Goal: Information Seeking & Learning: Learn about a topic

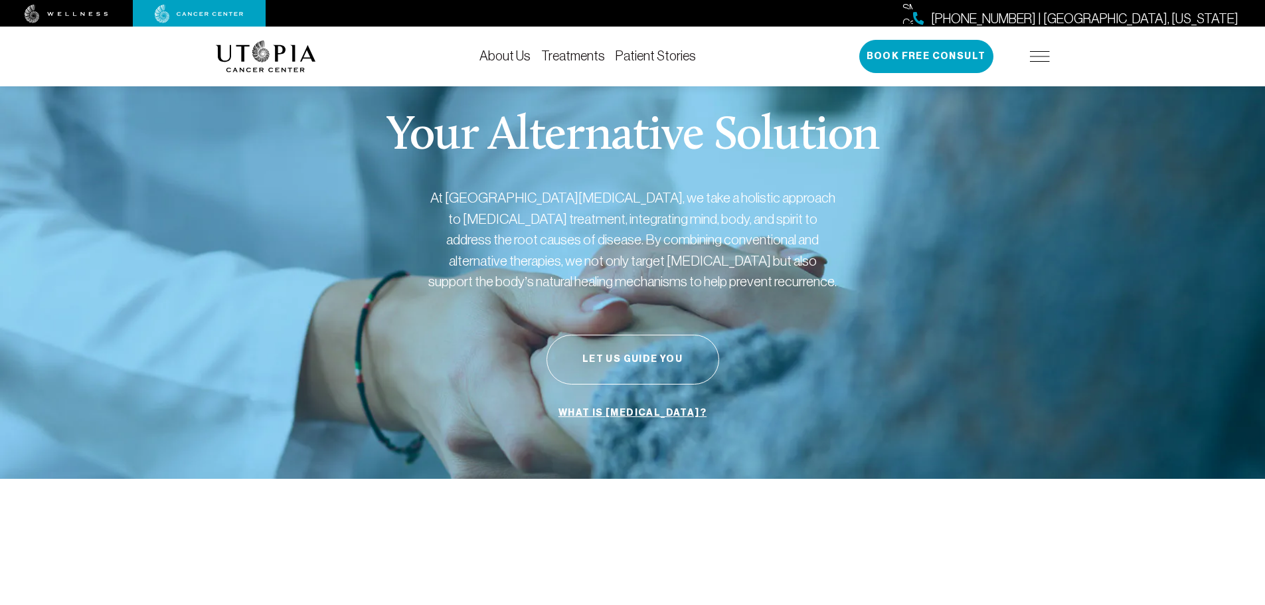
click at [1049, 56] on img at bounding box center [1040, 56] width 20 height 11
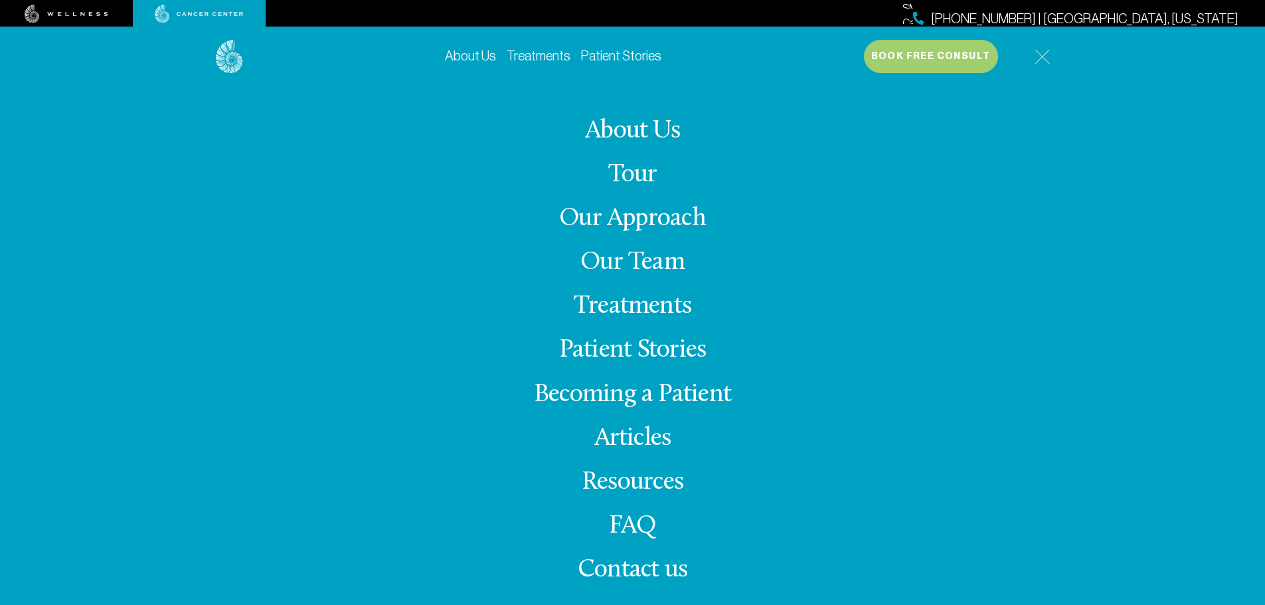
click at [644, 262] on link "Our Team" at bounding box center [633, 263] width 104 height 26
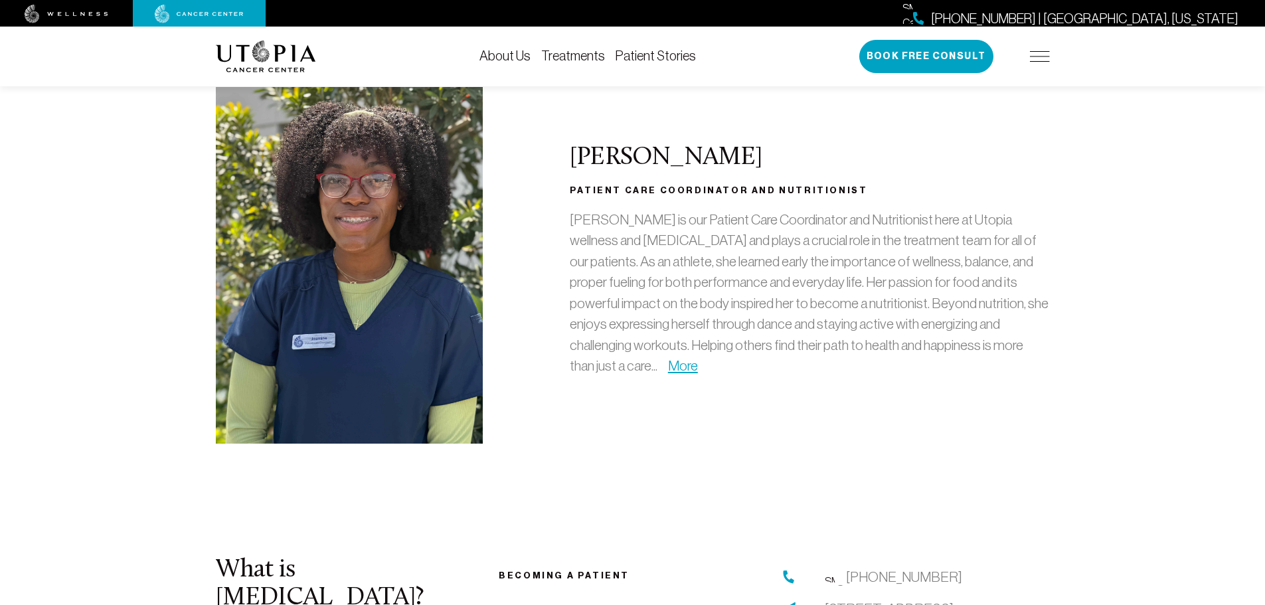
scroll to position [4118, 0]
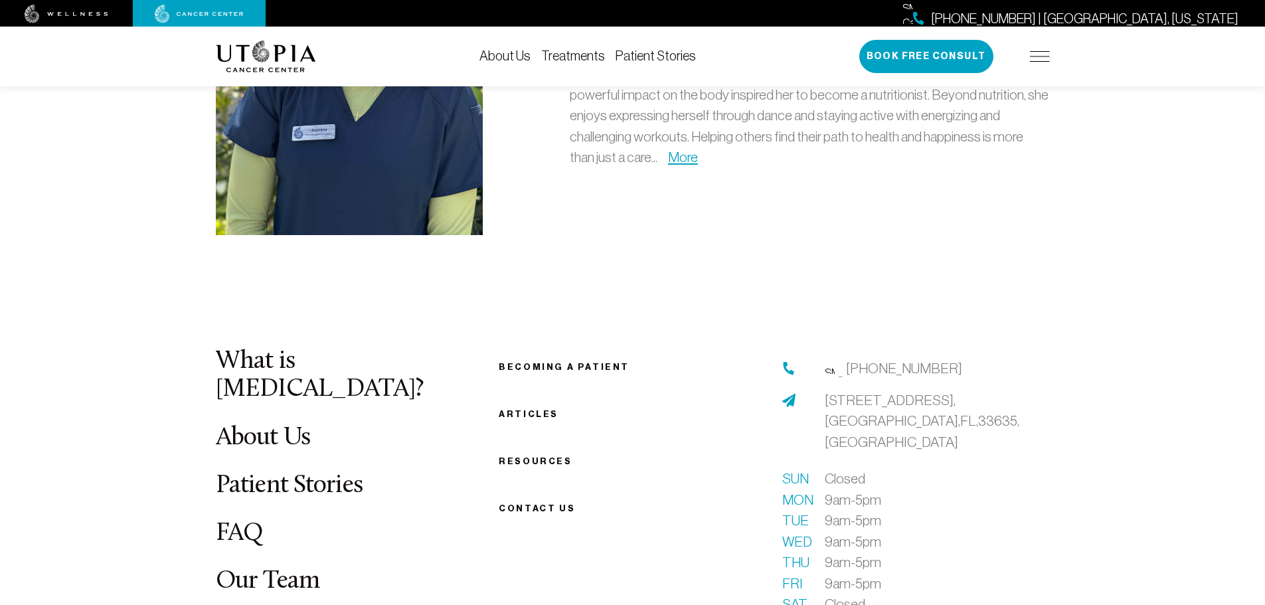
click at [322, 349] on link "What is [MEDICAL_DATA]?" at bounding box center [320, 376] width 208 height 54
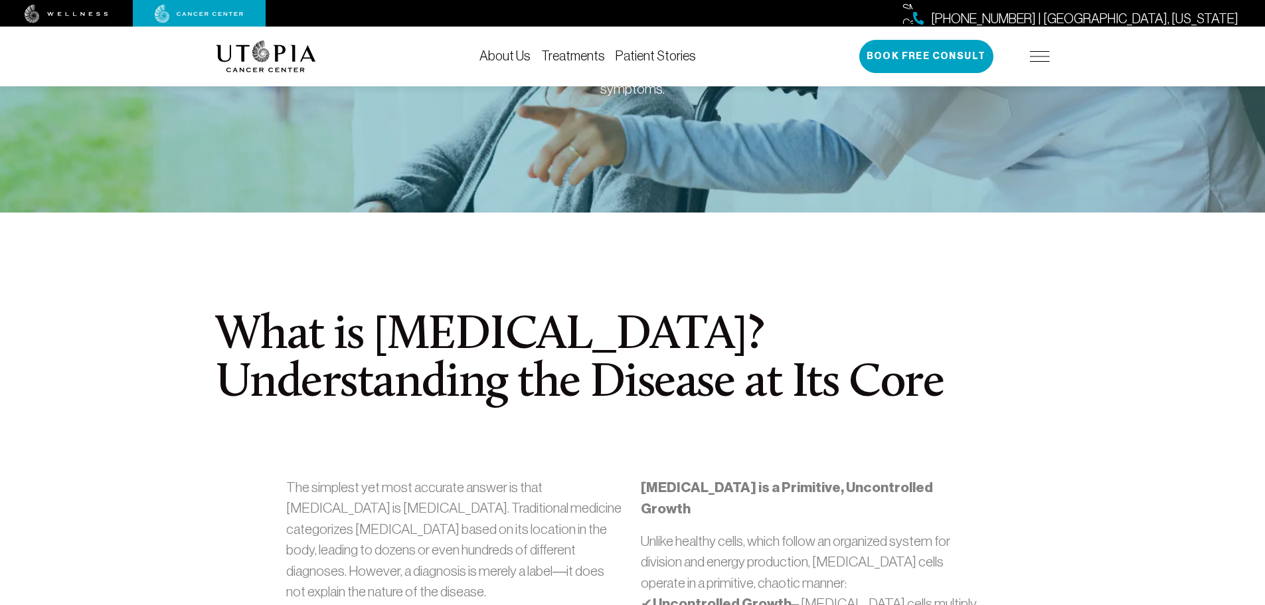
scroll to position [133, 0]
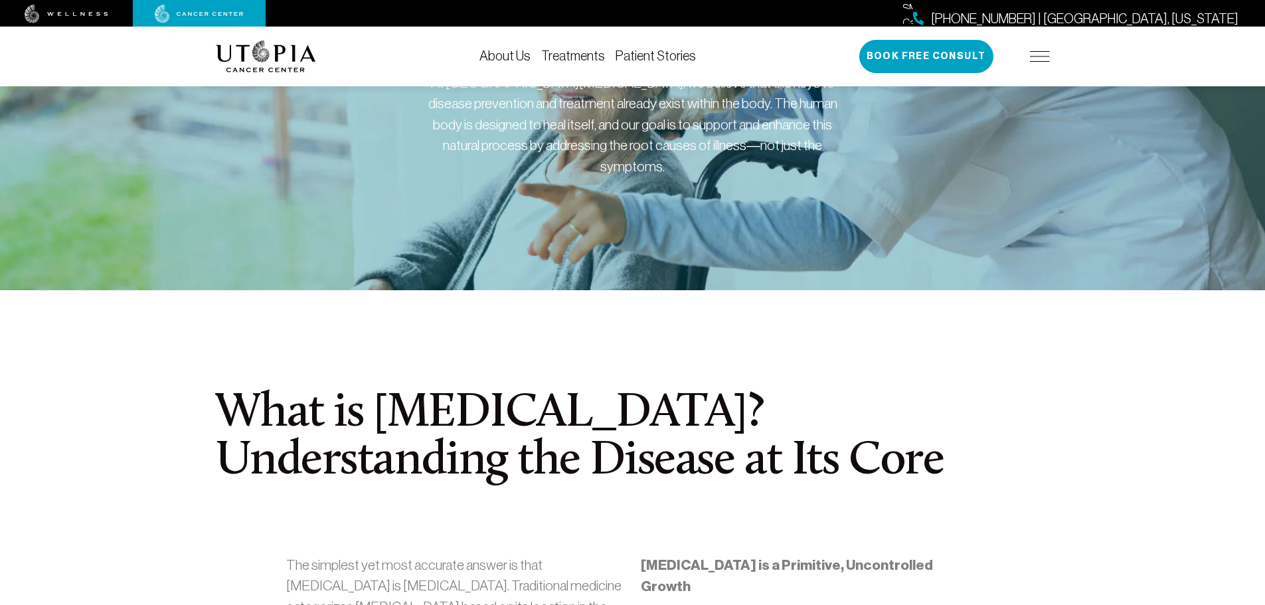
click at [497, 54] on link "About Us" at bounding box center [505, 55] width 51 height 15
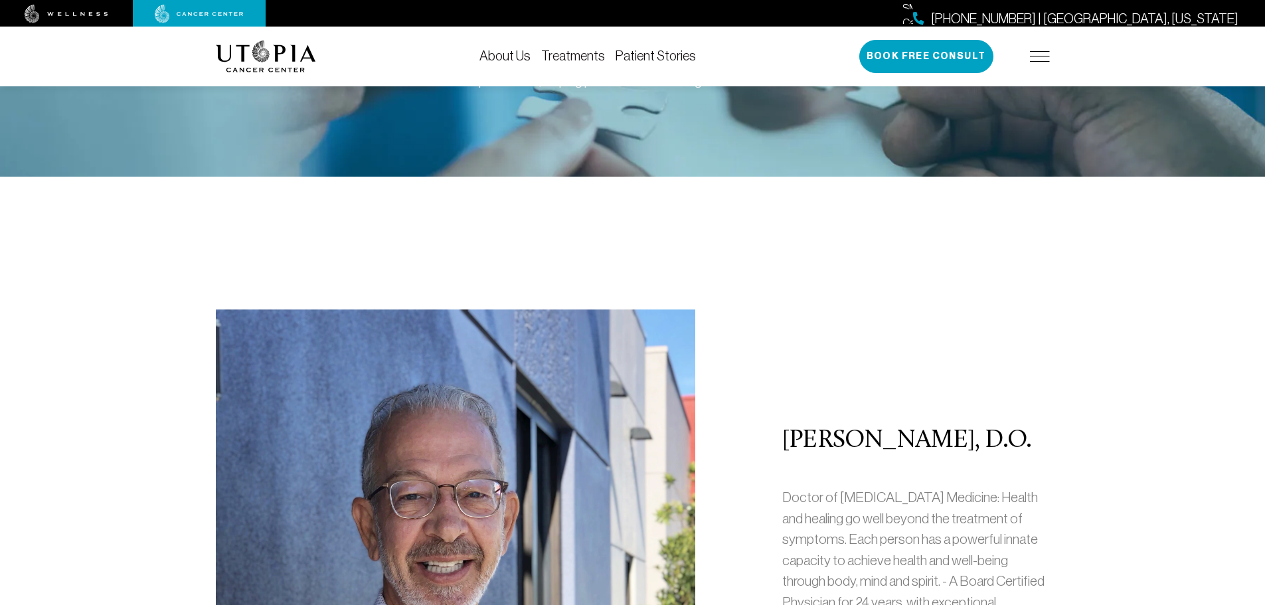
scroll to position [332, 0]
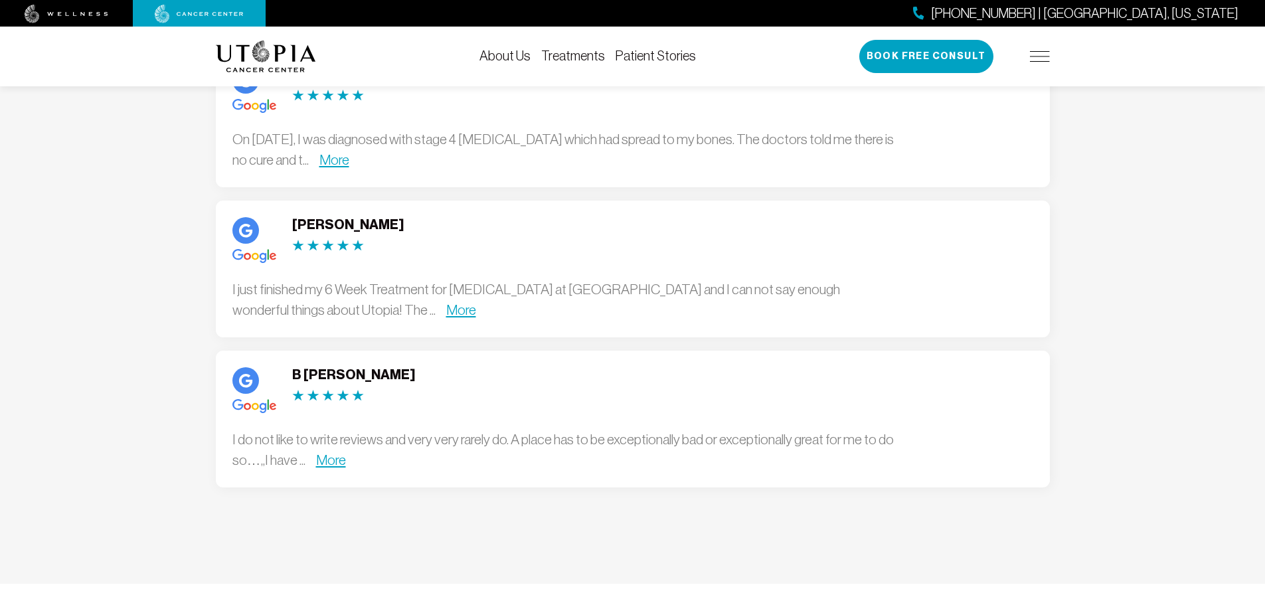
scroll to position [3675, 0]
